Goal: Find specific page/section: Find specific page/section

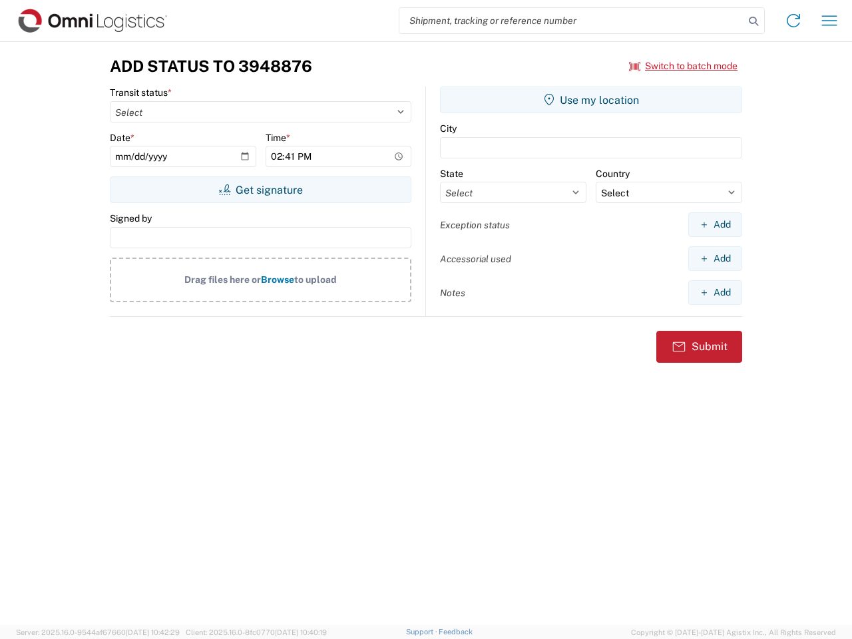
click at [572, 21] on input "search" at bounding box center [571, 20] width 345 height 25
click at [753, 21] on icon at bounding box center [753, 21] width 19 height 19
click at [793, 21] on icon at bounding box center [793, 20] width 21 height 21
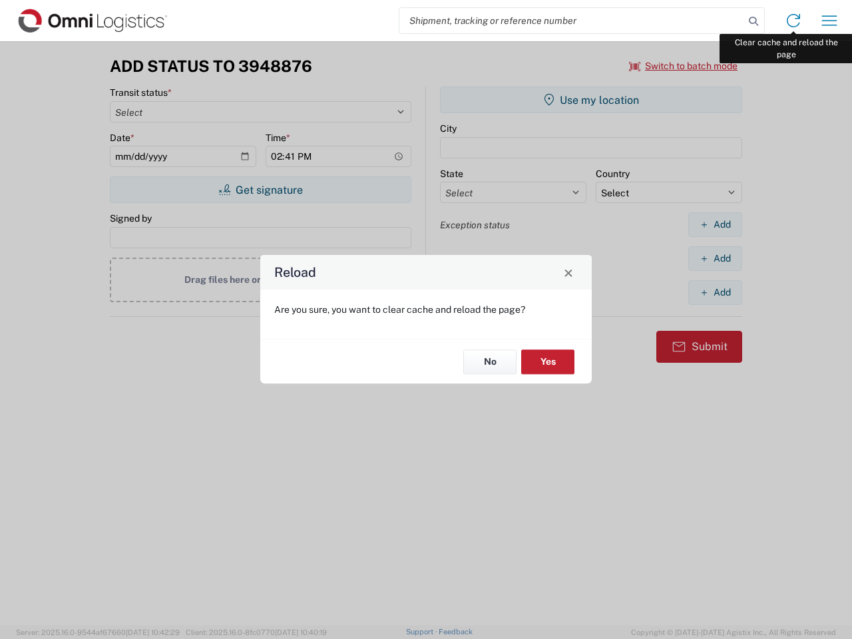
click at [829, 21] on div "Reload Are you sure, you want to clear cache and reload the page? No Yes" at bounding box center [426, 319] width 852 height 639
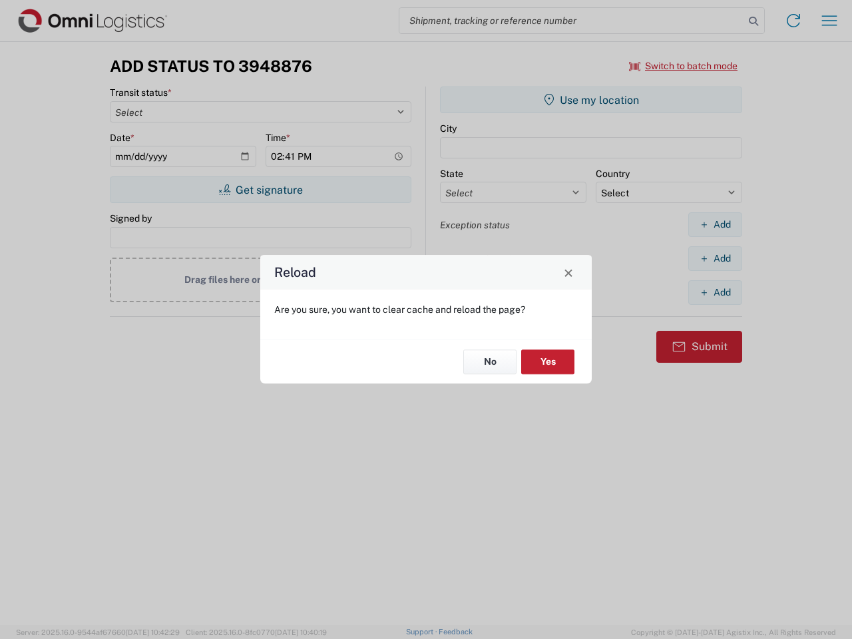
click at [683, 66] on div "Reload Are you sure, you want to clear cache and reload the page? No Yes" at bounding box center [426, 319] width 852 height 639
click at [260, 190] on div "Reload Are you sure, you want to clear cache and reload the page? No Yes" at bounding box center [426, 319] width 852 height 639
click at [591, 100] on div "Reload Are you sure, you want to clear cache and reload the page? No Yes" at bounding box center [426, 319] width 852 height 639
click at [715, 224] on div "Reload Are you sure, you want to clear cache and reload the page? No Yes" at bounding box center [426, 319] width 852 height 639
click at [715, 258] on div "Reload Are you sure, you want to clear cache and reload the page? No Yes" at bounding box center [426, 319] width 852 height 639
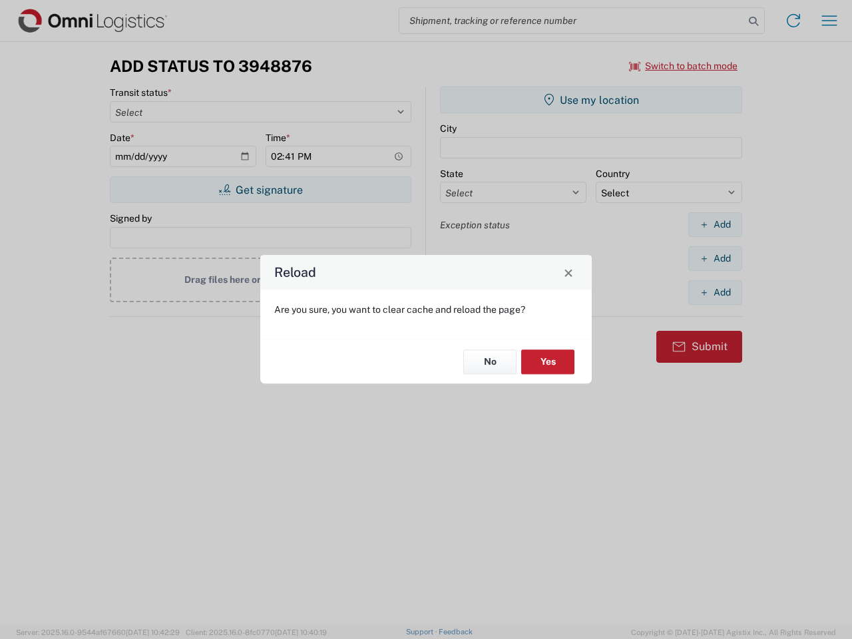
click at [715, 292] on div "Reload Are you sure, you want to clear cache and reload the page? No Yes" at bounding box center [426, 319] width 852 height 639
